Goal: Information Seeking & Learning: Learn about a topic

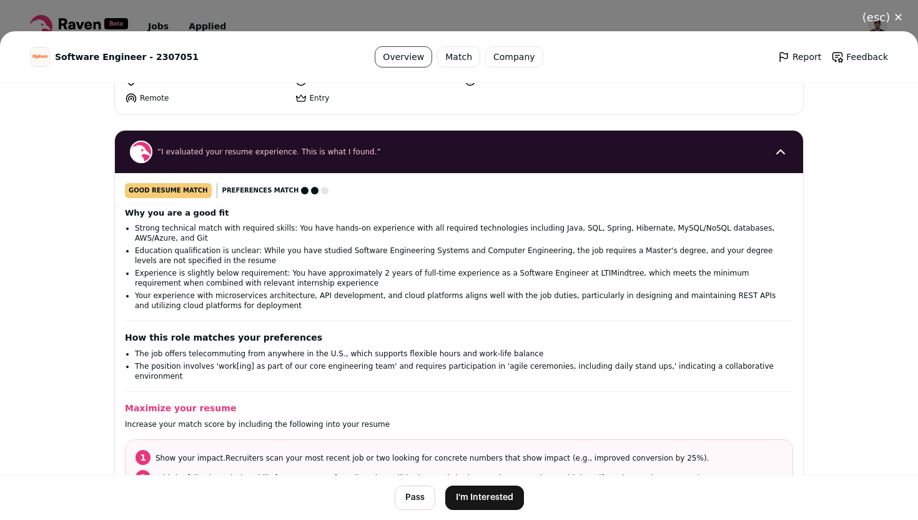
scroll to position [99, 0]
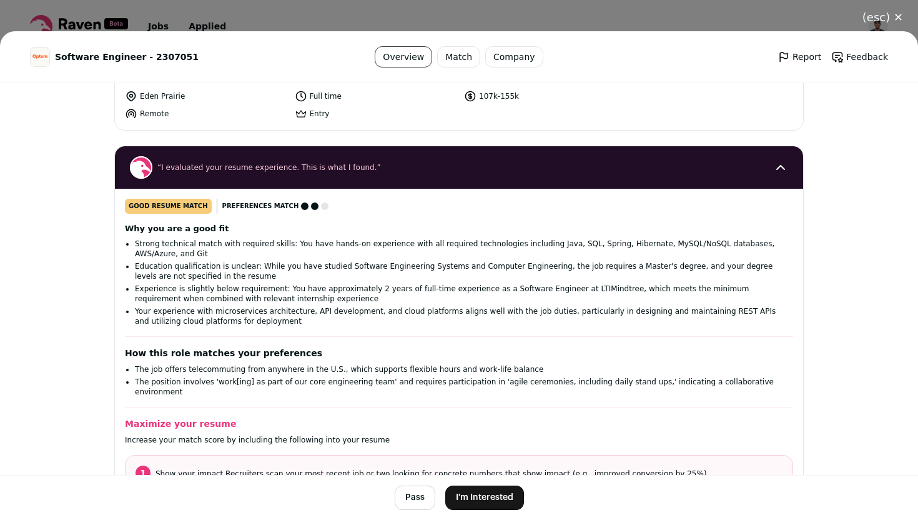
click at [900, 21] on button "(esc) ✕" at bounding box center [883, 17] width 71 height 27
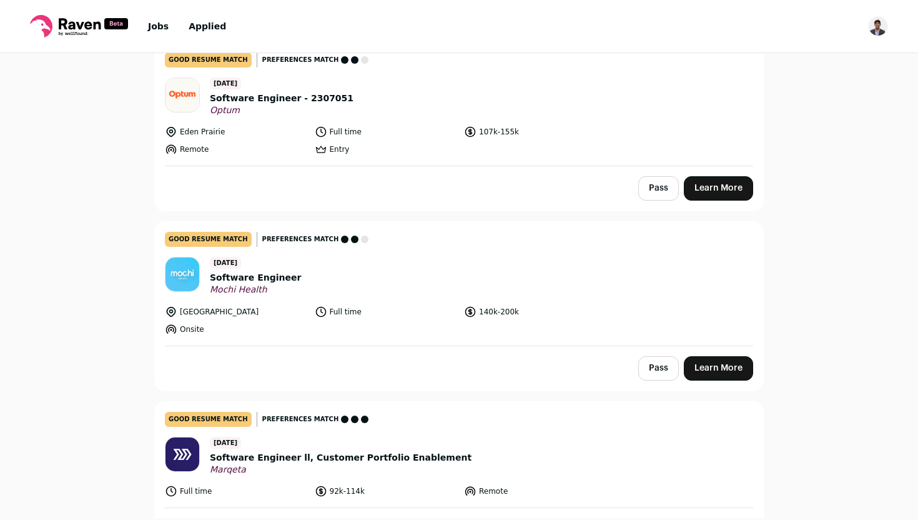
scroll to position [308, 0]
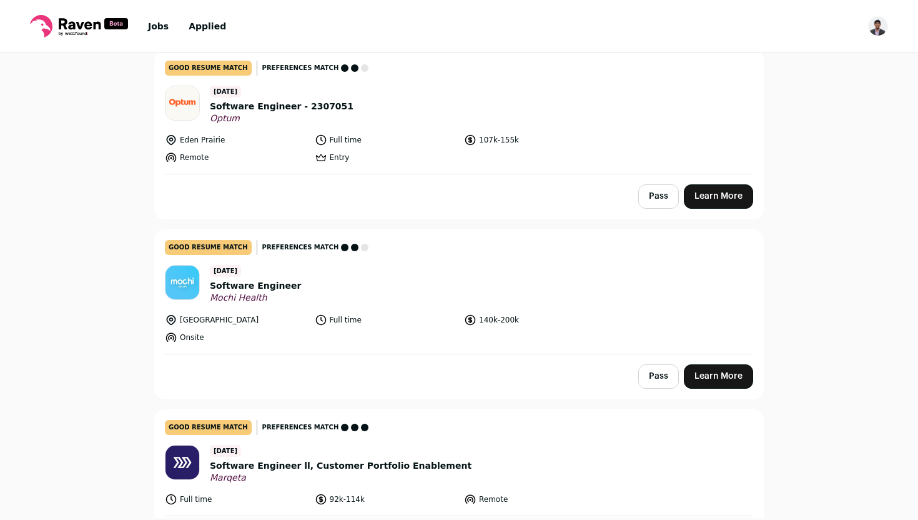
click at [329, 287] on header "[DATE] Software Engineer Mochi Health" at bounding box center [459, 284] width 589 height 39
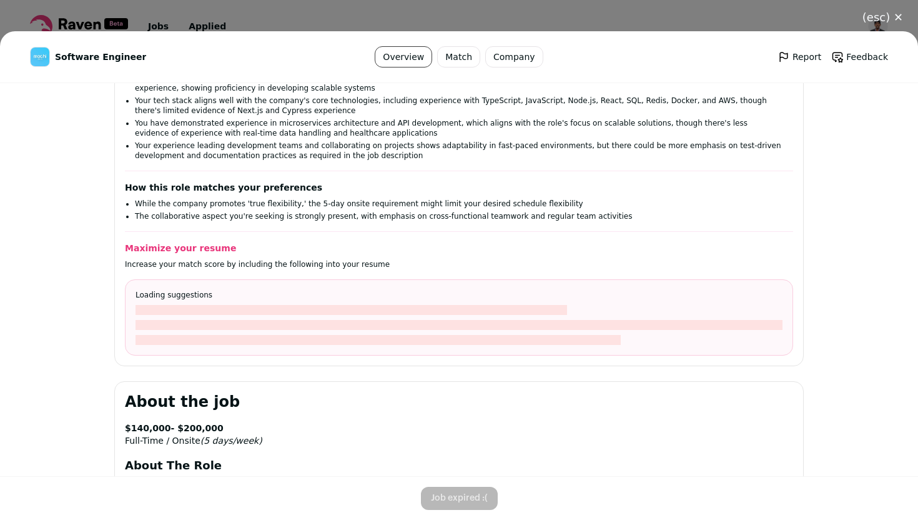
scroll to position [332, 0]
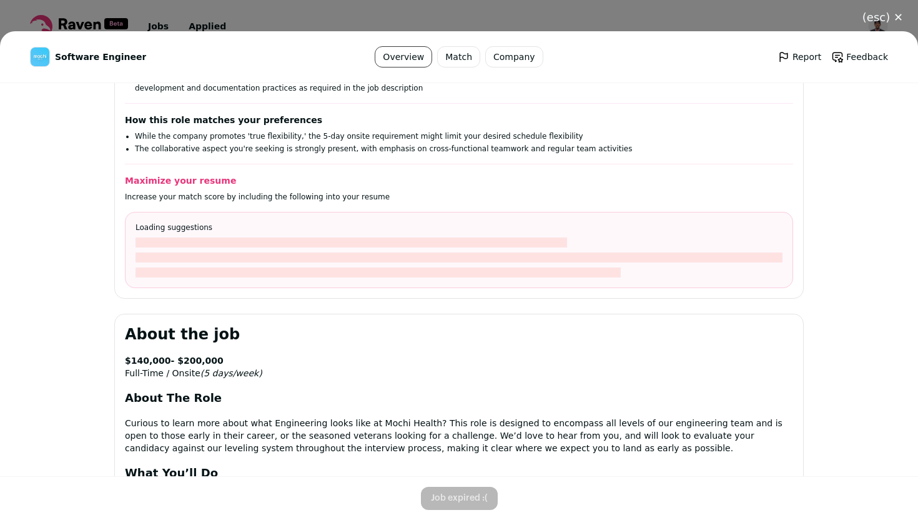
drag, startPoint x: 874, startPoint y: 15, endPoint x: 578, endPoint y: 256, distance: 381.9
click at [577, 255] on div "(esc) ✕ Software Engineer Overview Match Company Report Feedback Report Feedbac…" at bounding box center [459, 260] width 918 height 520
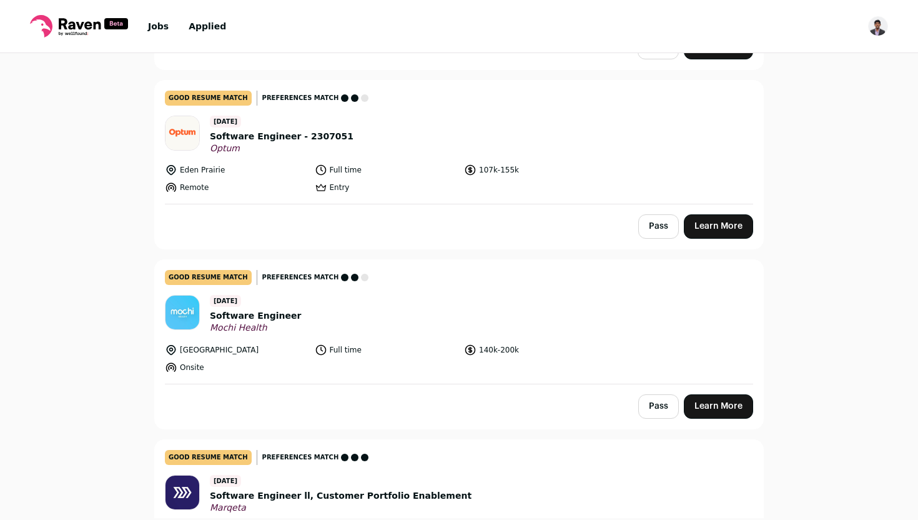
scroll to position [277, 0]
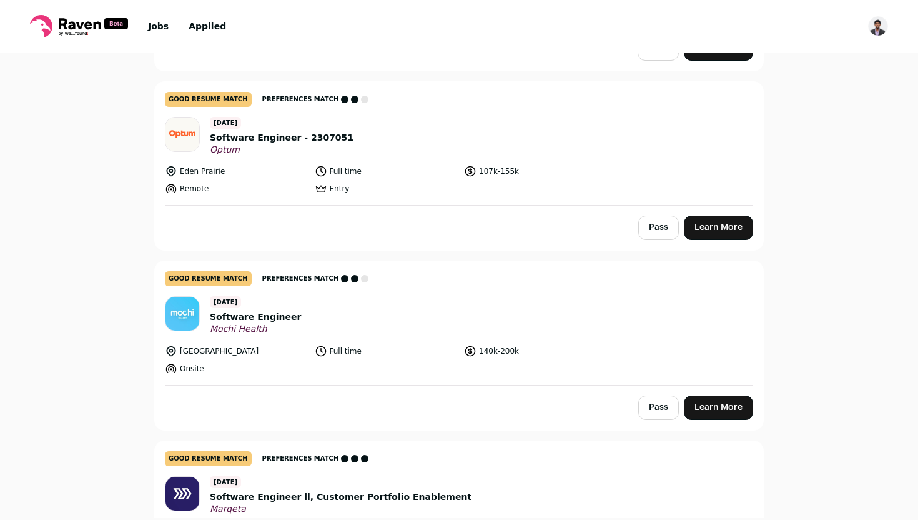
click at [384, 140] on header "[DATE] Software Engineer - 2307051 Optum" at bounding box center [459, 136] width 589 height 39
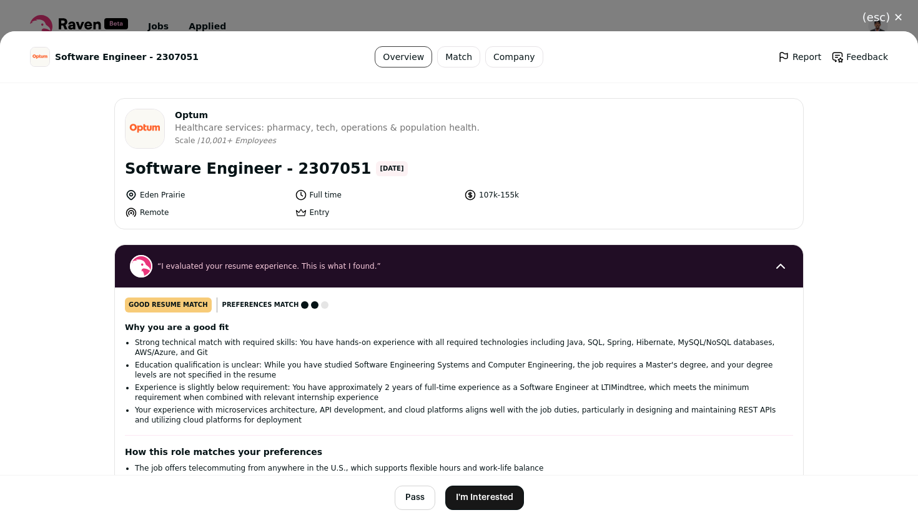
click at [441, 24] on div "(esc) ✕ Software Engineer - 2307051 Overview Match Company Report Feedback Repo…" at bounding box center [459, 260] width 918 height 520
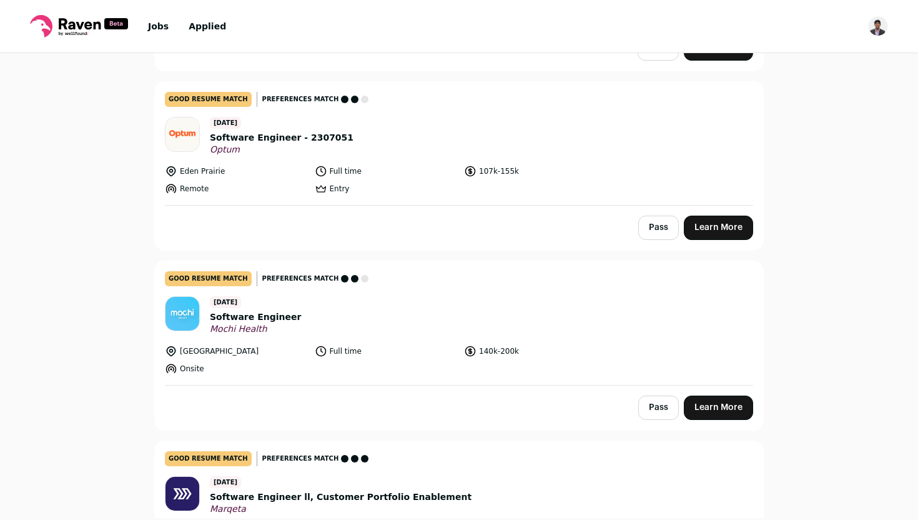
click at [382, 317] on header "[DATE] Software Engineer Mochi Health" at bounding box center [459, 315] width 589 height 39
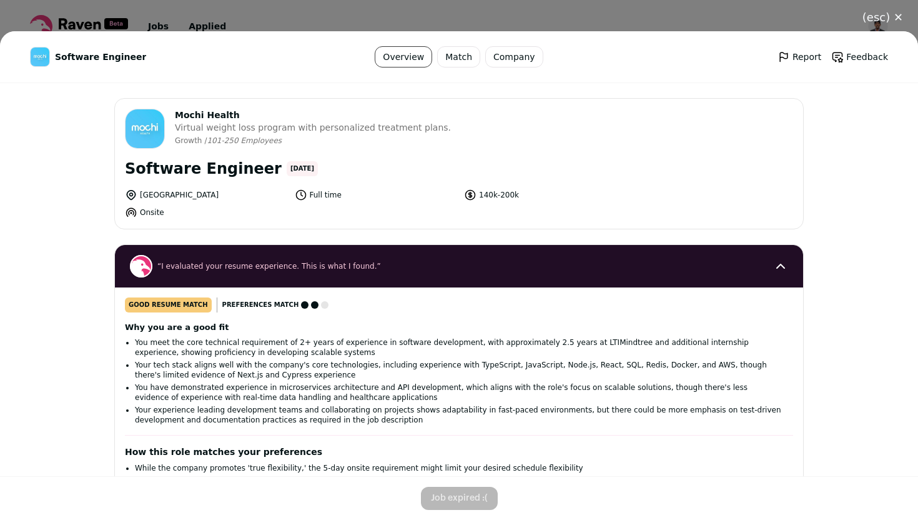
click at [187, 119] on span "Mochi Health" at bounding box center [313, 115] width 276 height 12
click at [186, 114] on span "Mochi Health" at bounding box center [313, 115] width 276 height 12
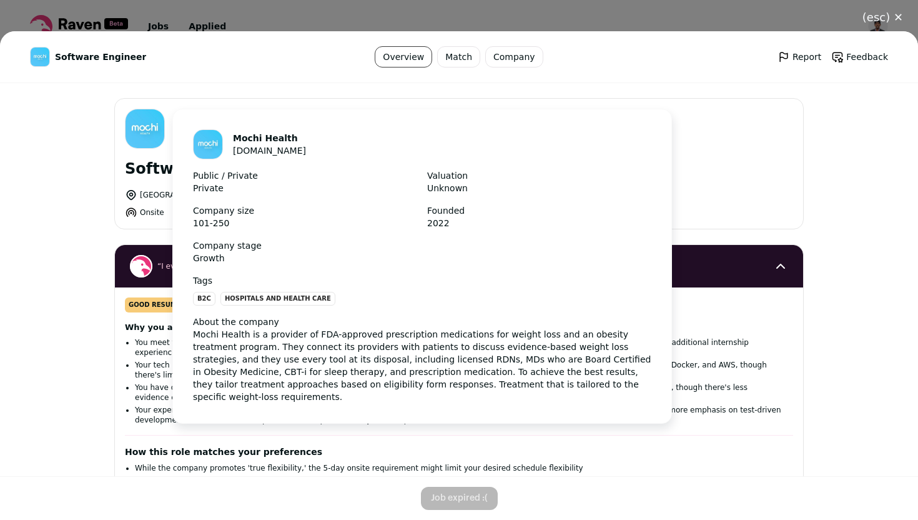
click at [140, 132] on img "Close modal via background" at bounding box center [145, 128] width 39 height 39
click at [206, 146] on img "Close modal via background" at bounding box center [208, 144] width 29 height 29
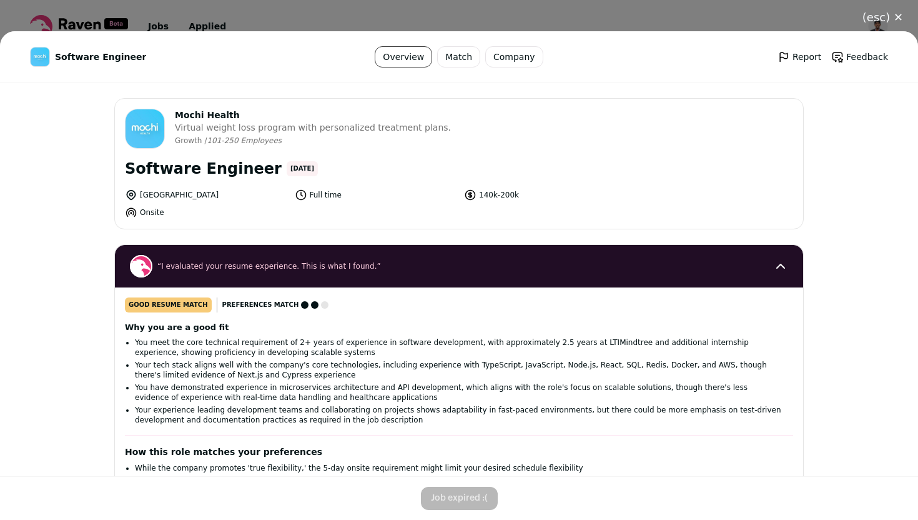
click at [508, 52] on link "Company" at bounding box center [514, 56] width 58 height 21
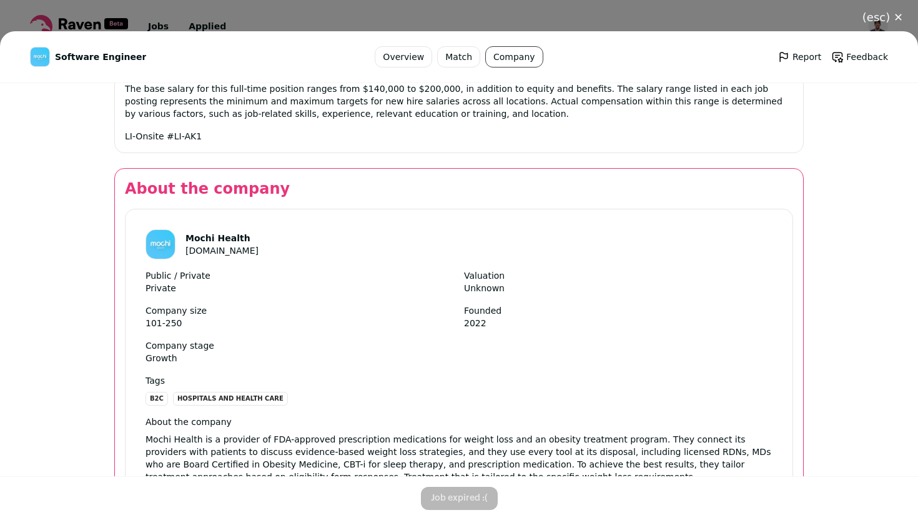
scroll to position [1413, 0]
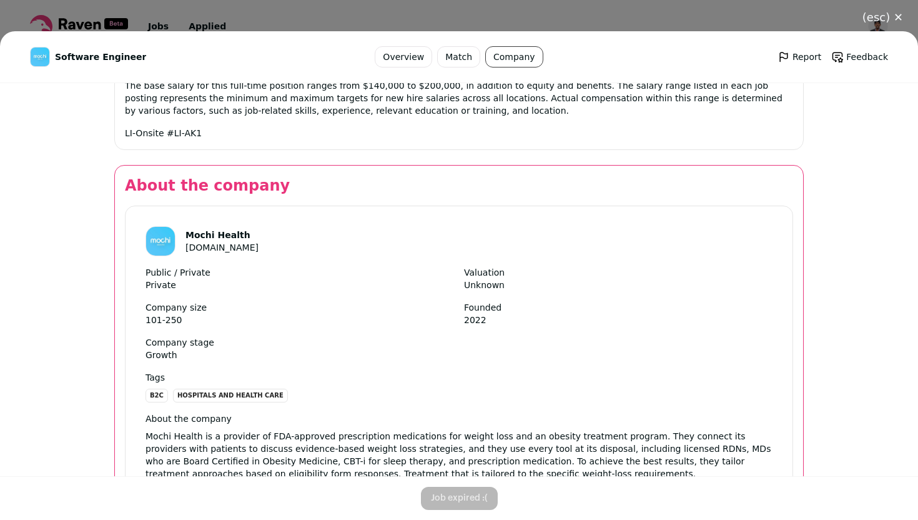
click at [187, 229] on div "Mochi Health [DOMAIN_NAME]" at bounding box center [222, 241] width 73 height 25
click at [182, 226] on header "Mochi Health [DOMAIN_NAME]" at bounding box center [459, 241] width 627 height 30
click at [199, 242] on link "[DOMAIN_NAME]" at bounding box center [222, 247] width 73 height 10
click at [231, 389] on li "Hospitals and Health Care" at bounding box center [230, 396] width 115 height 14
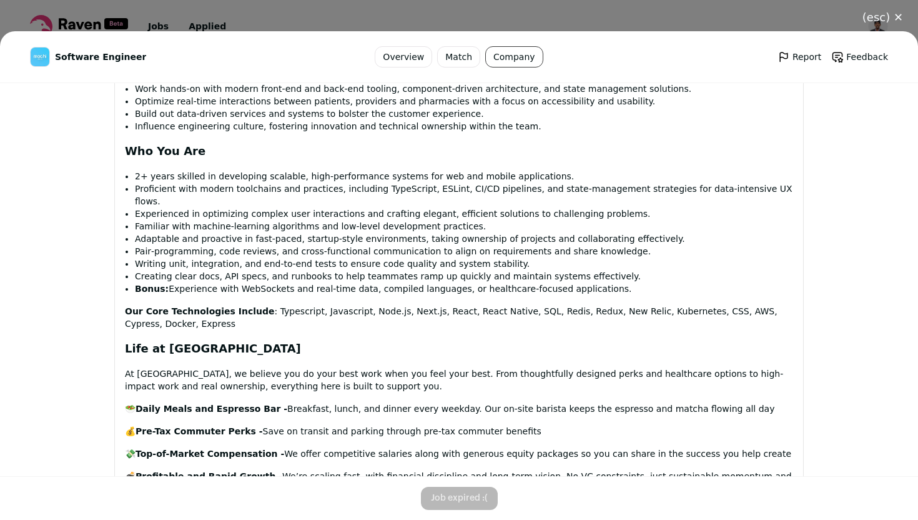
scroll to position [735, 0]
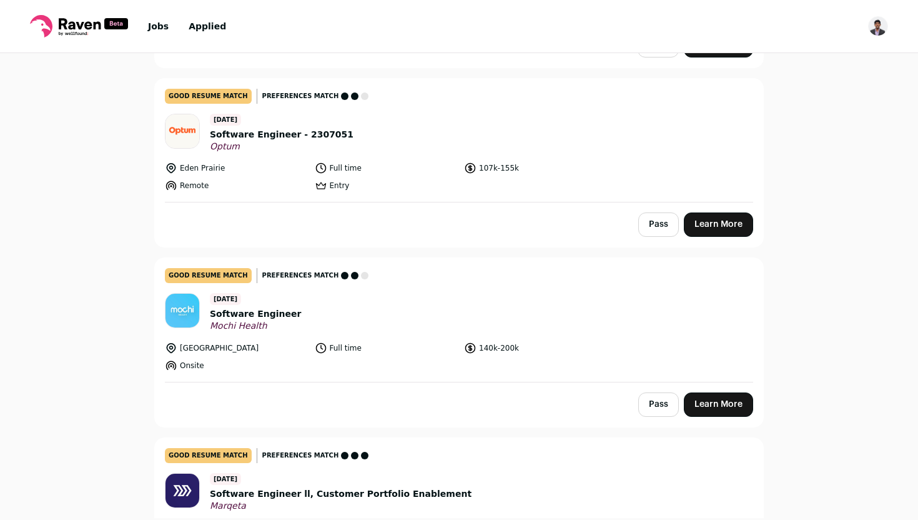
scroll to position [282, 0]
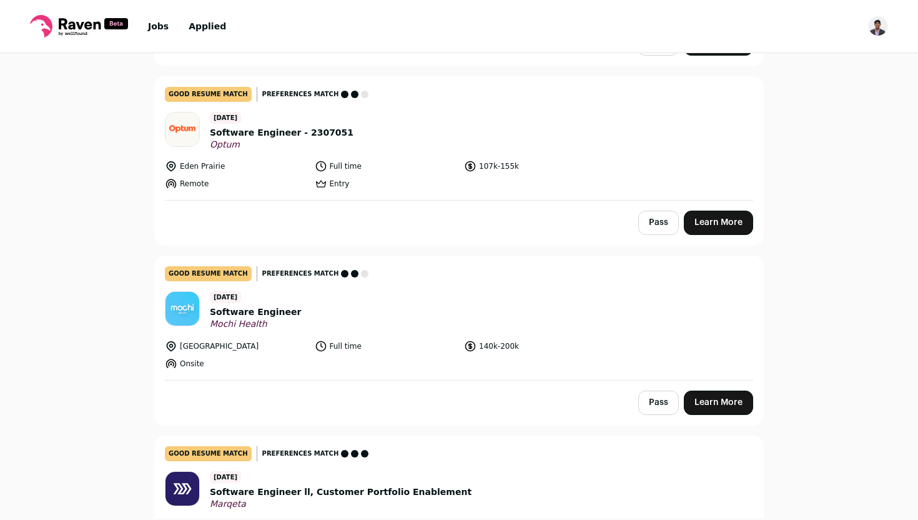
click at [247, 313] on span "Software Engineer" at bounding box center [255, 312] width 91 height 13
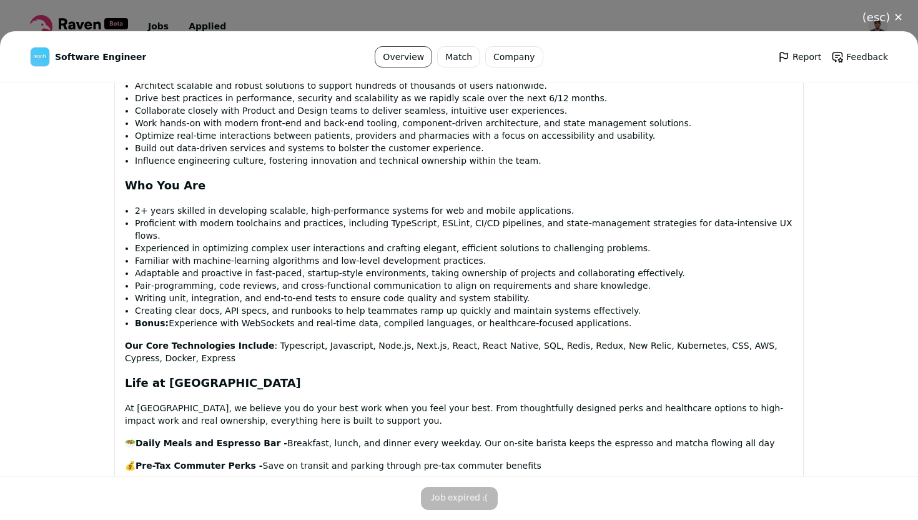
scroll to position [727, 0]
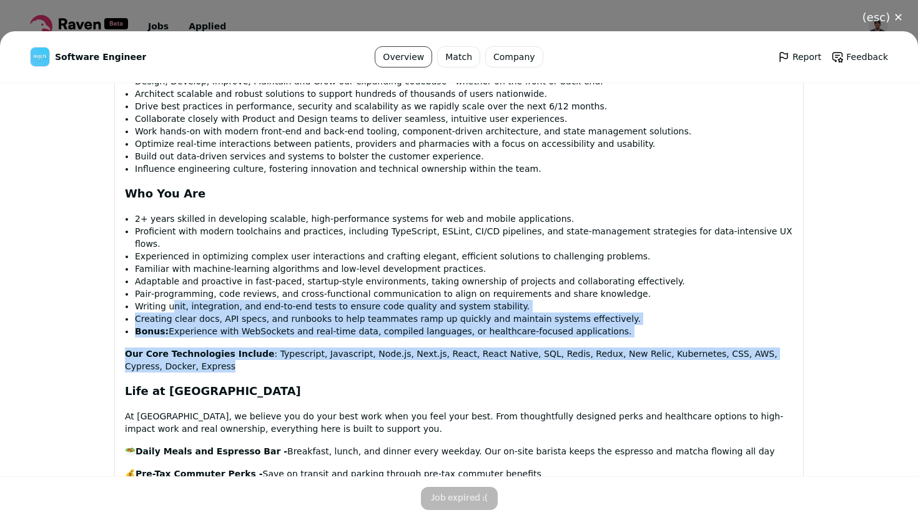
drag, startPoint x: 202, startPoint y: 357, endPoint x: 171, endPoint y: 284, distance: 80.3
click at [170, 284] on div "$ 140,000 - $200 ,000 Full-Time / Onsite (5 days/week) About The Role Curious t…" at bounding box center [459, 381] width 669 height 887
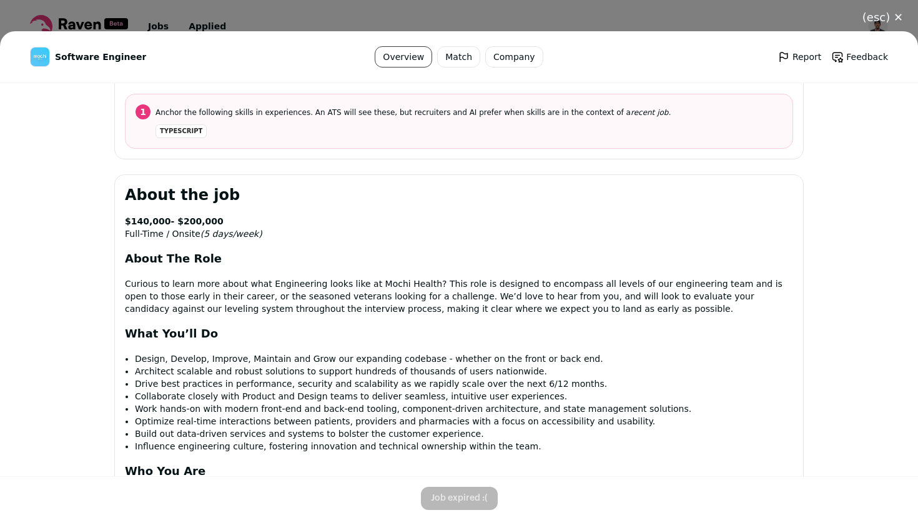
scroll to position [440, 0]
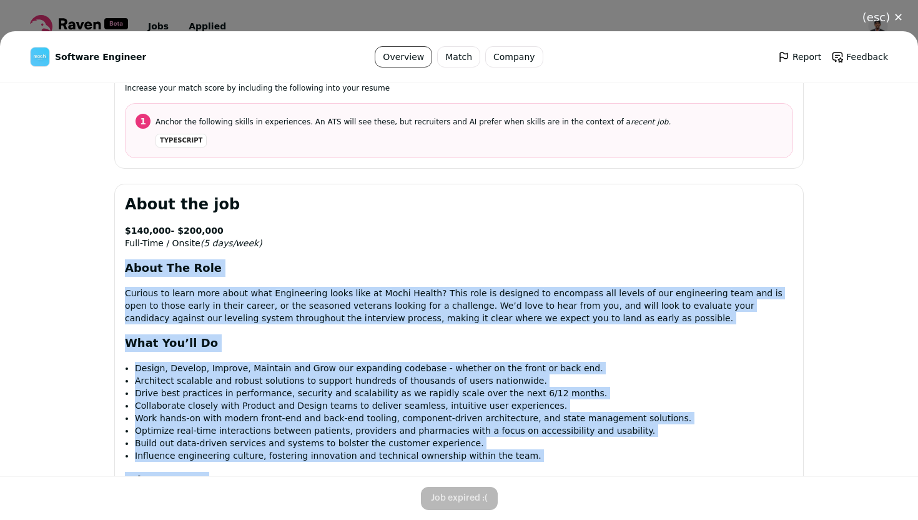
click at [125, 267] on h2 "About The Role" at bounding box center [459, 267] width 669 height 17
copy div "About The Role Curious to learn more about what Engineering looks like at Mochi…"
